Goal: Task Accomplishment & Management: Use online tool/utility

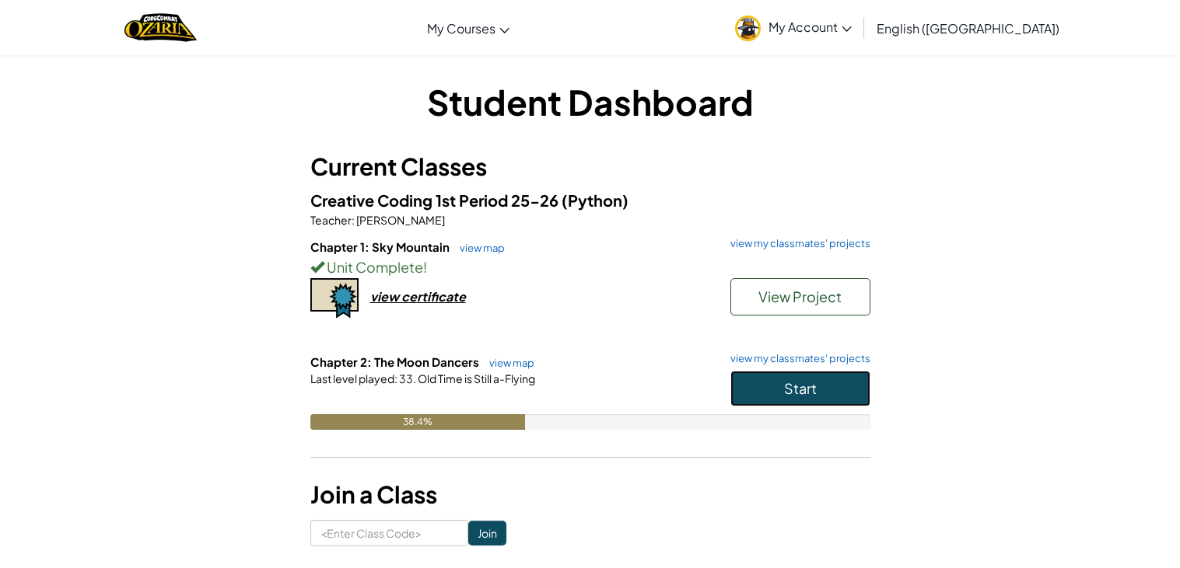
click at [838, 380] on button "Start" at bounding box center [800, 389] width 140 height 36
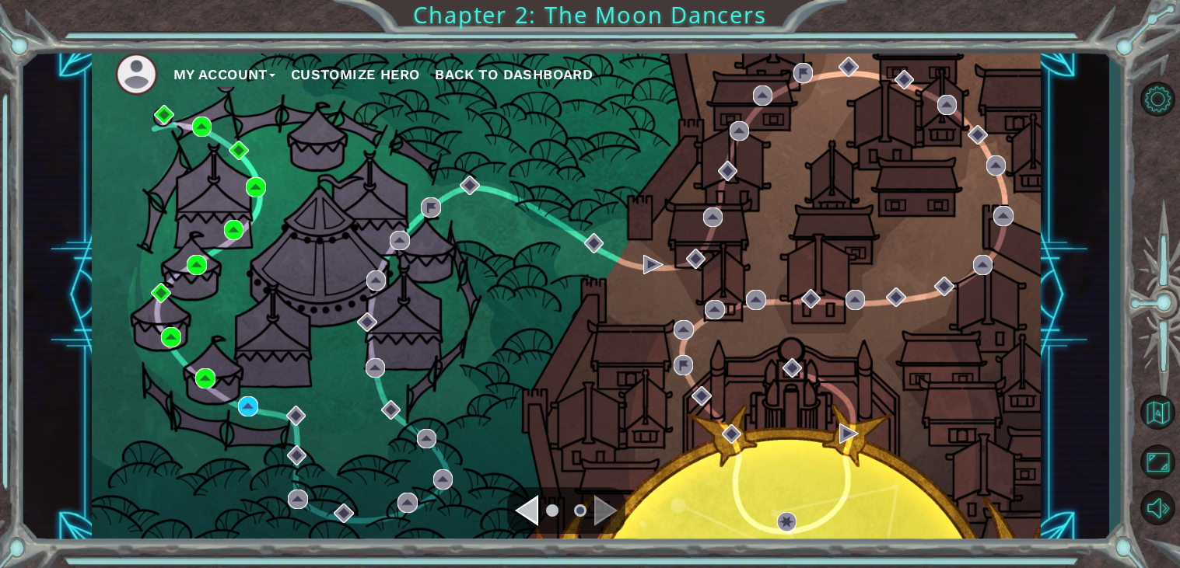
click at [535, 505] on div "Navigate to the previous page" at bounding box center [526, 510] width 23 height 31
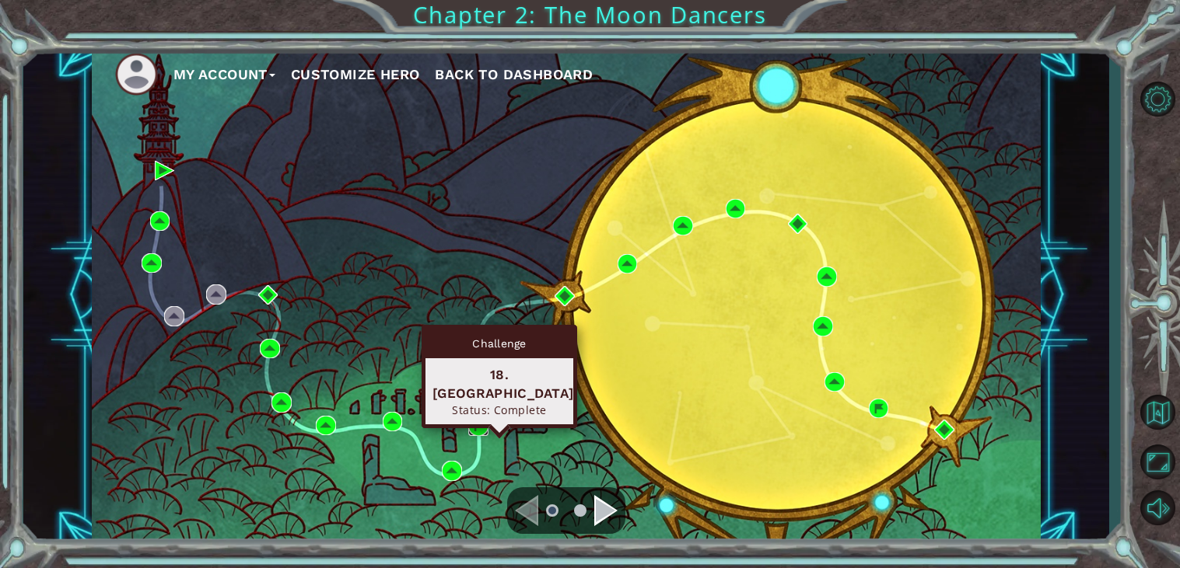
click at [477, 432] on img at bounding box center [478, 426] width 20 height 20
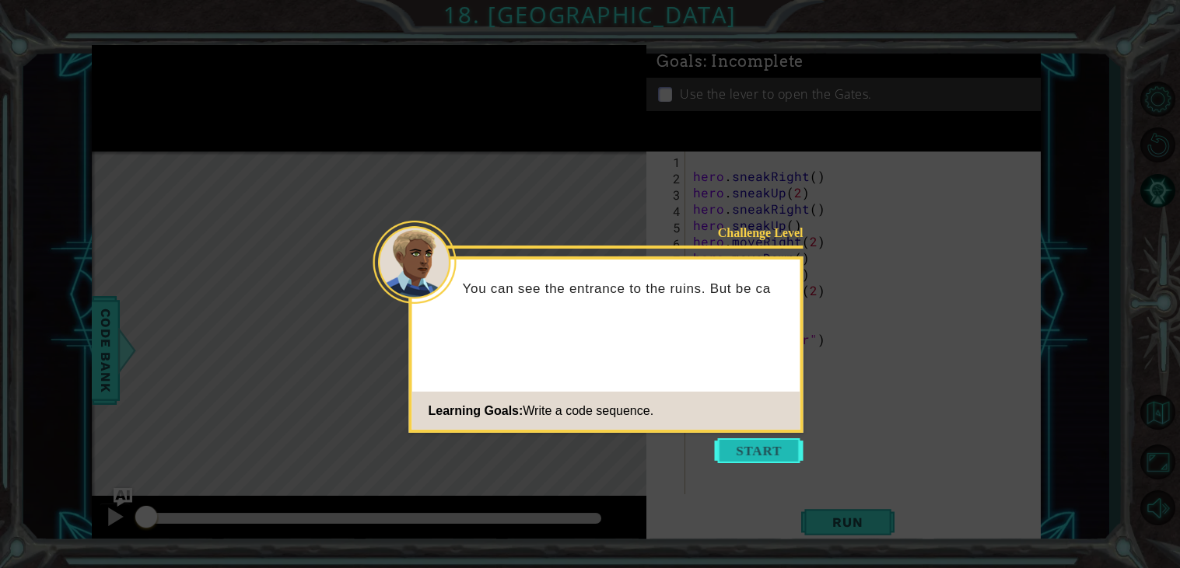
click at [770, 453] on button "Start" at bounding box center [759, 451] width 89 height 25
